Goal: Transaction & Acquisition: Obtain resource

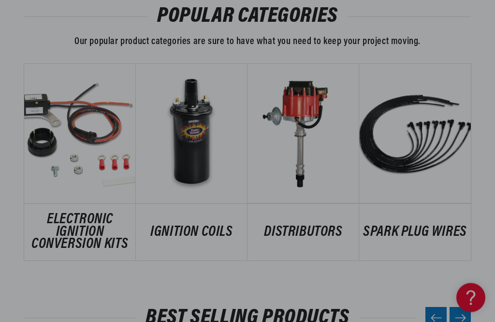
scroll to position [520, 0]
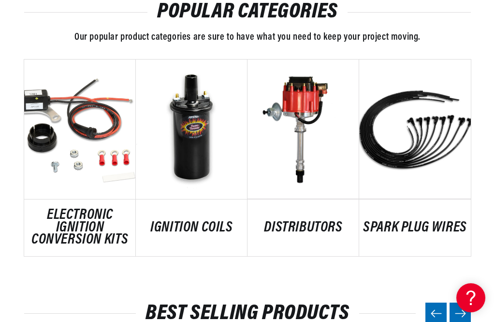
click at [77, 224] on link "ELECTRONIC IGNITION CONVERSION KITS" at bounding box center [80, 227] width 112 height 37
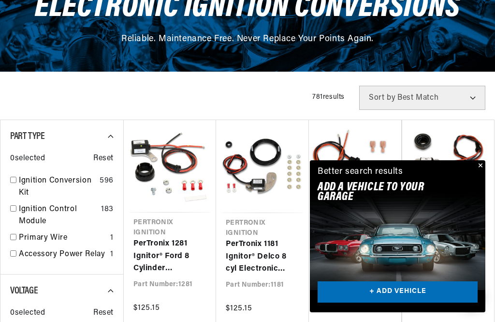
click at [480, 172] on button "Close" at bounding box center [480, 166] width 12 height 12
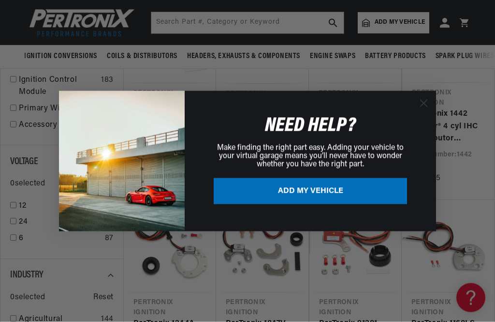
scroll to position [269, 0]
click at [268, 119] on div "NEED HELP? Make finding the right part easy. Adding your vehicle to your virtua…" at bounding box center [306, 161] width 242 height 121
click at [426, 111] on circle "Close dialog" at bounding box center [424, 103] width 16 height 16
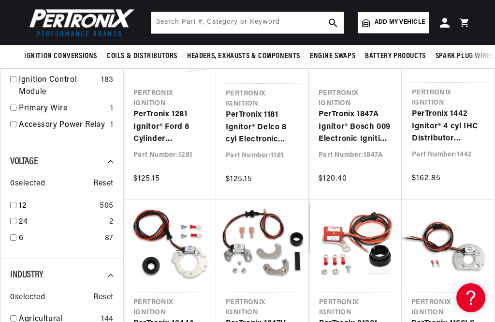
scroll to position [0, 0]
click at [270, 118] on link "PerTronix 1181 Ignitor® Delco 8 cyl Electronic Ignition Conversion Kit" at bounding box center [263, 127] width 74 height 37
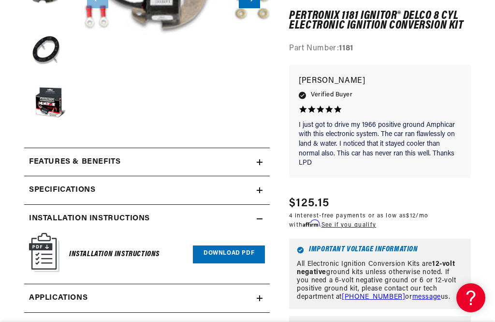
click at [238, 254] on link "Download PDF" at bounding box center [229, 254] width 72 height 18
